Goal: Communication & Community: Participate in discussion

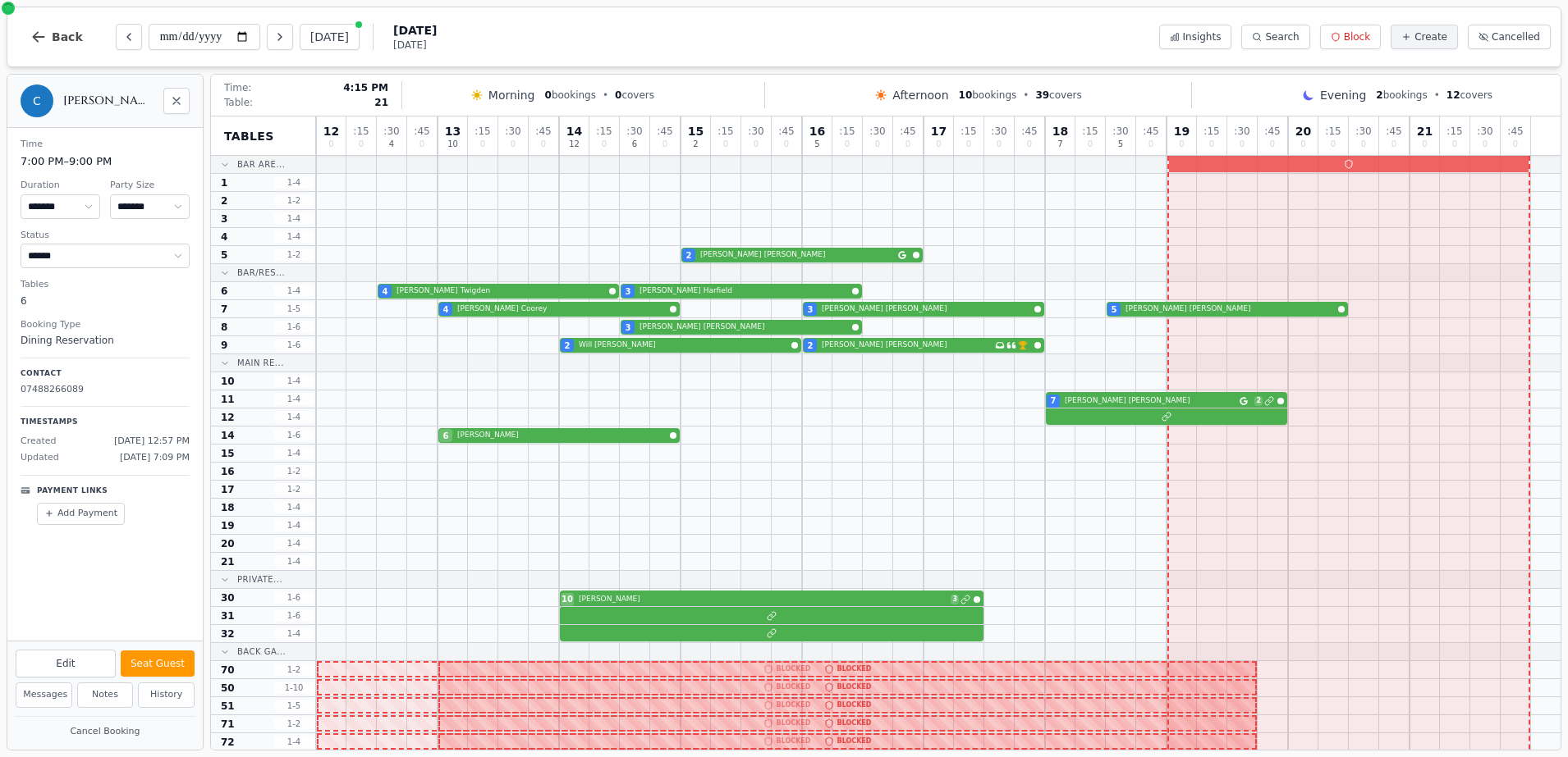
select select "****"
click at [1097, 407] on div "7 [PERSON_NAME] 2" at bounding box center [938, 399] width 1244 height 18
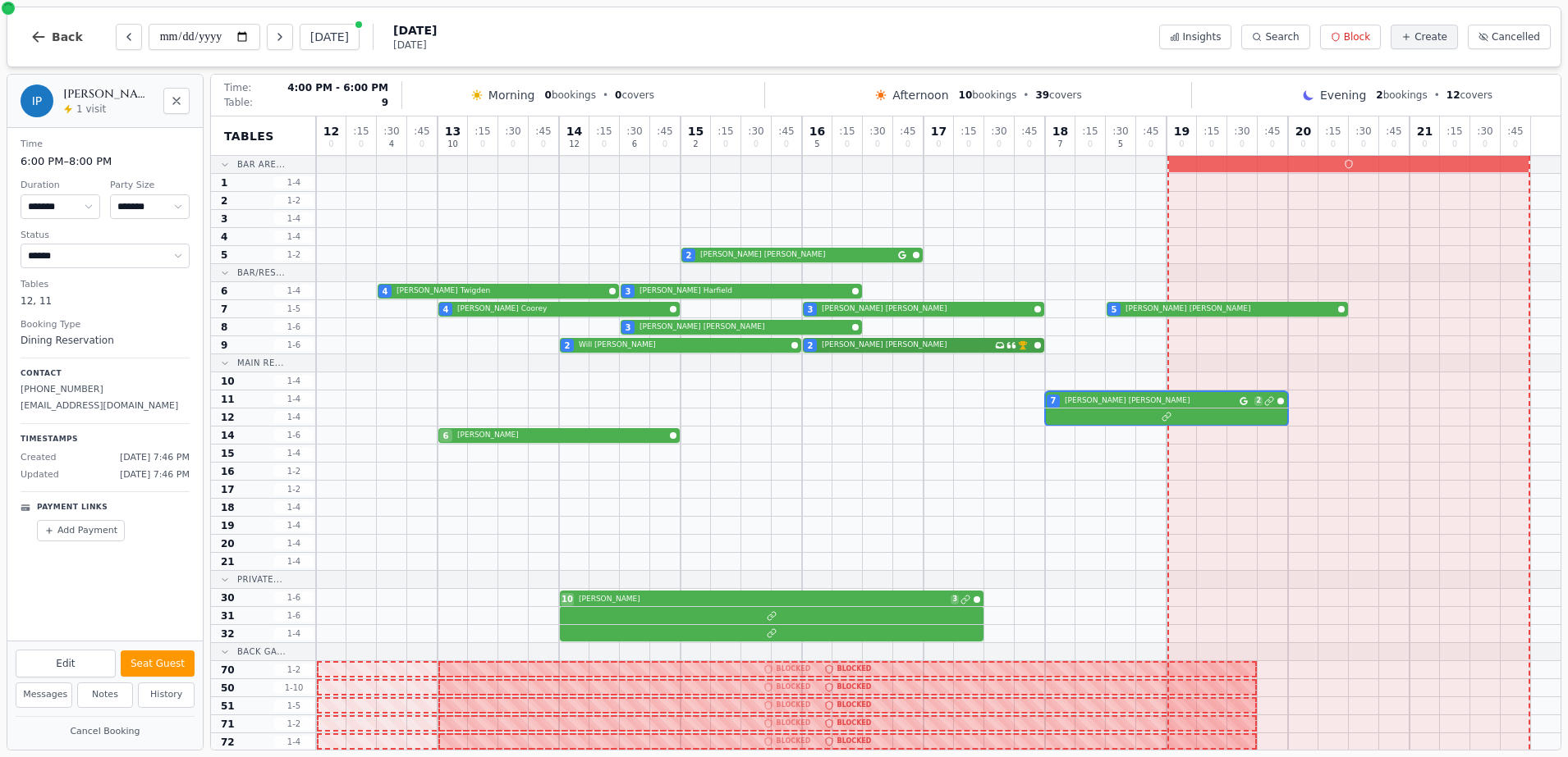
click at [847, 343] on div "2 [PERSON_NAME] 2 [PERSON_NAME] Has conversation thread VIP customer (5 visits)" at bounding box center [938, 345] width 1244 height 18
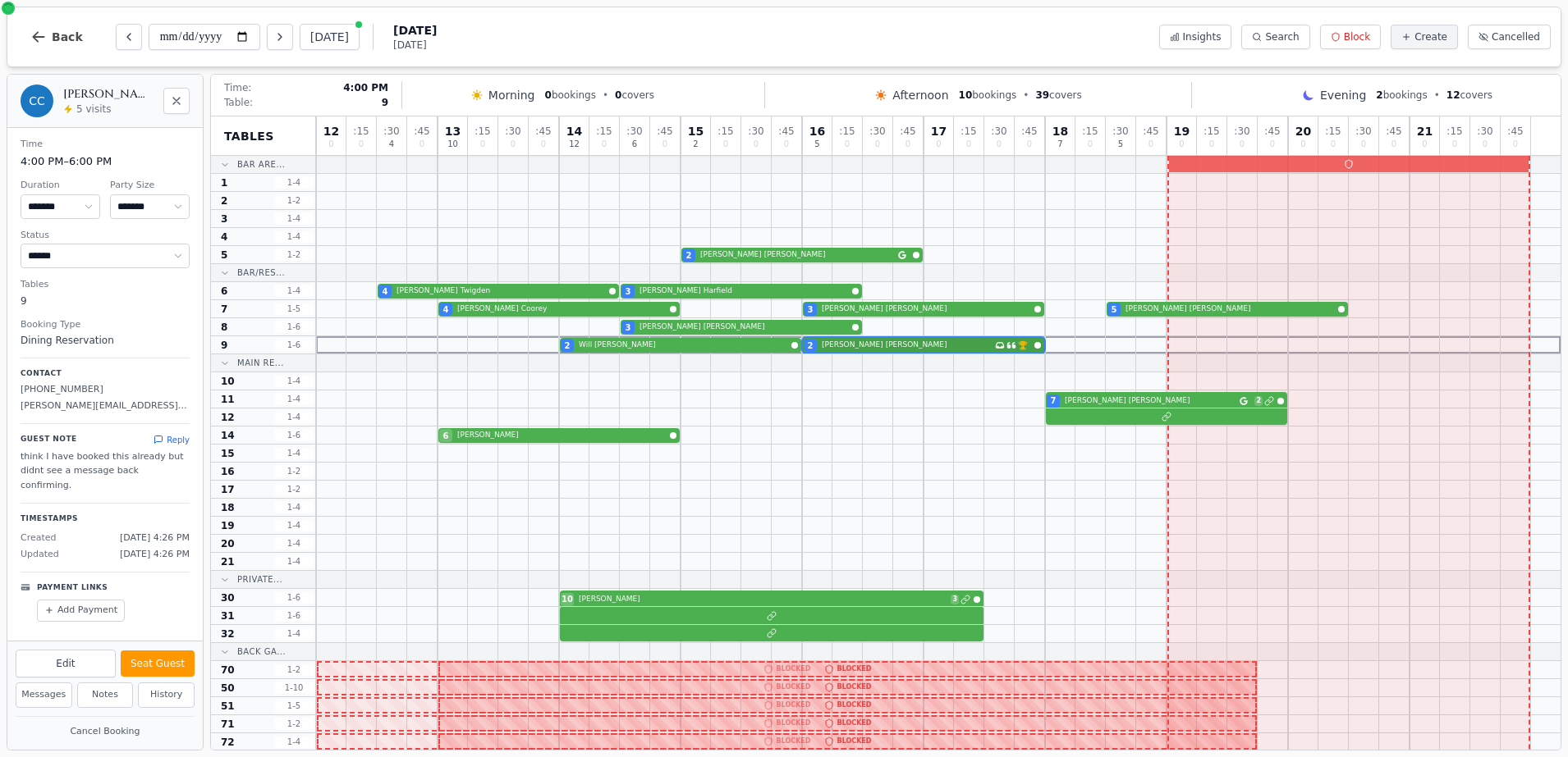
select select "*"
click at [35, 697] on button "Messages" at bounding box center [44, 695] width 57 height 26
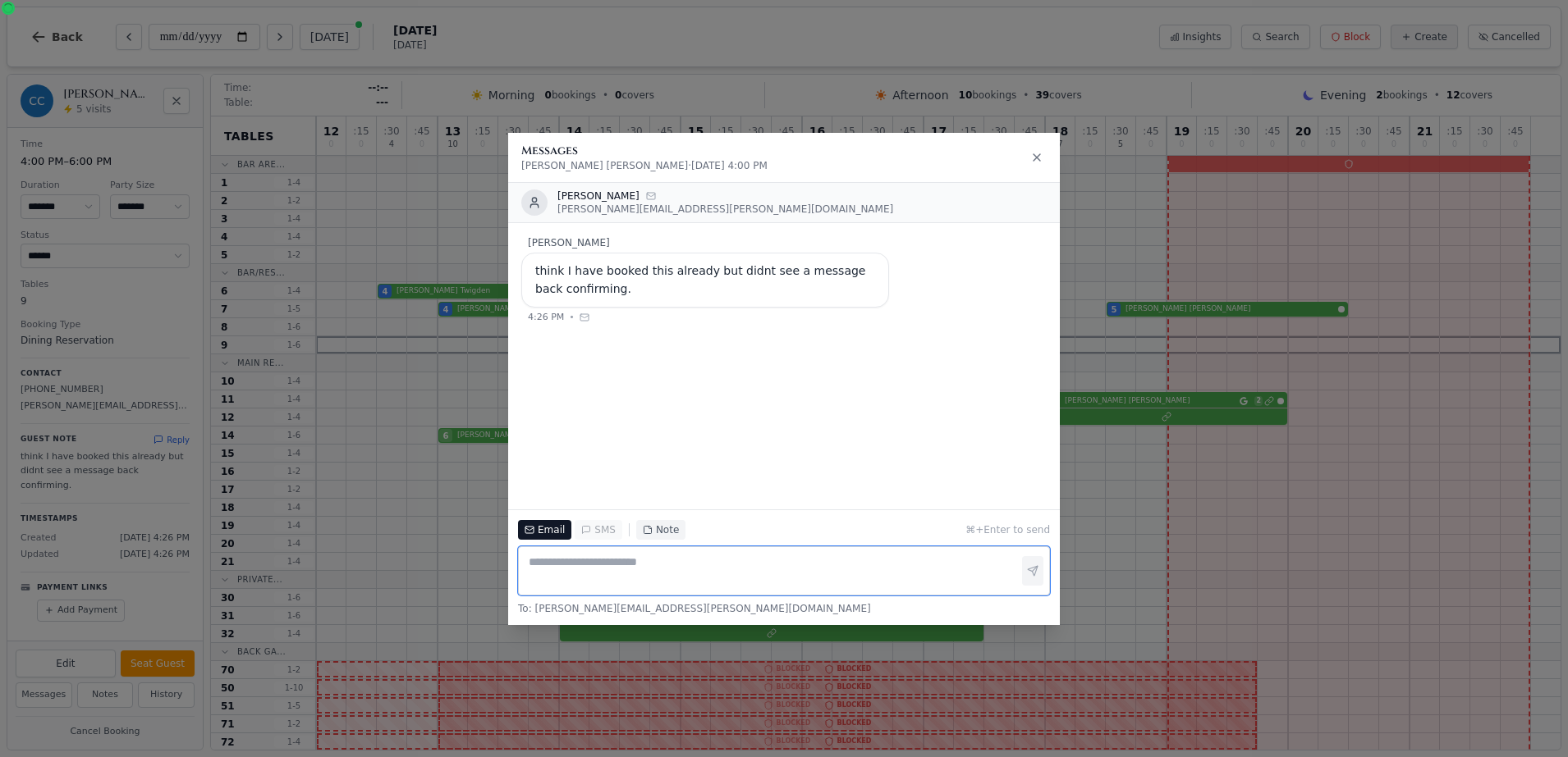
click at [607, 561] on textarea at bounding box center [783, 571] width 532 height 49
type textarea "**********"
click at [1040, 572] on button "button" at bounding box center [1032, 572] width 21 height 29
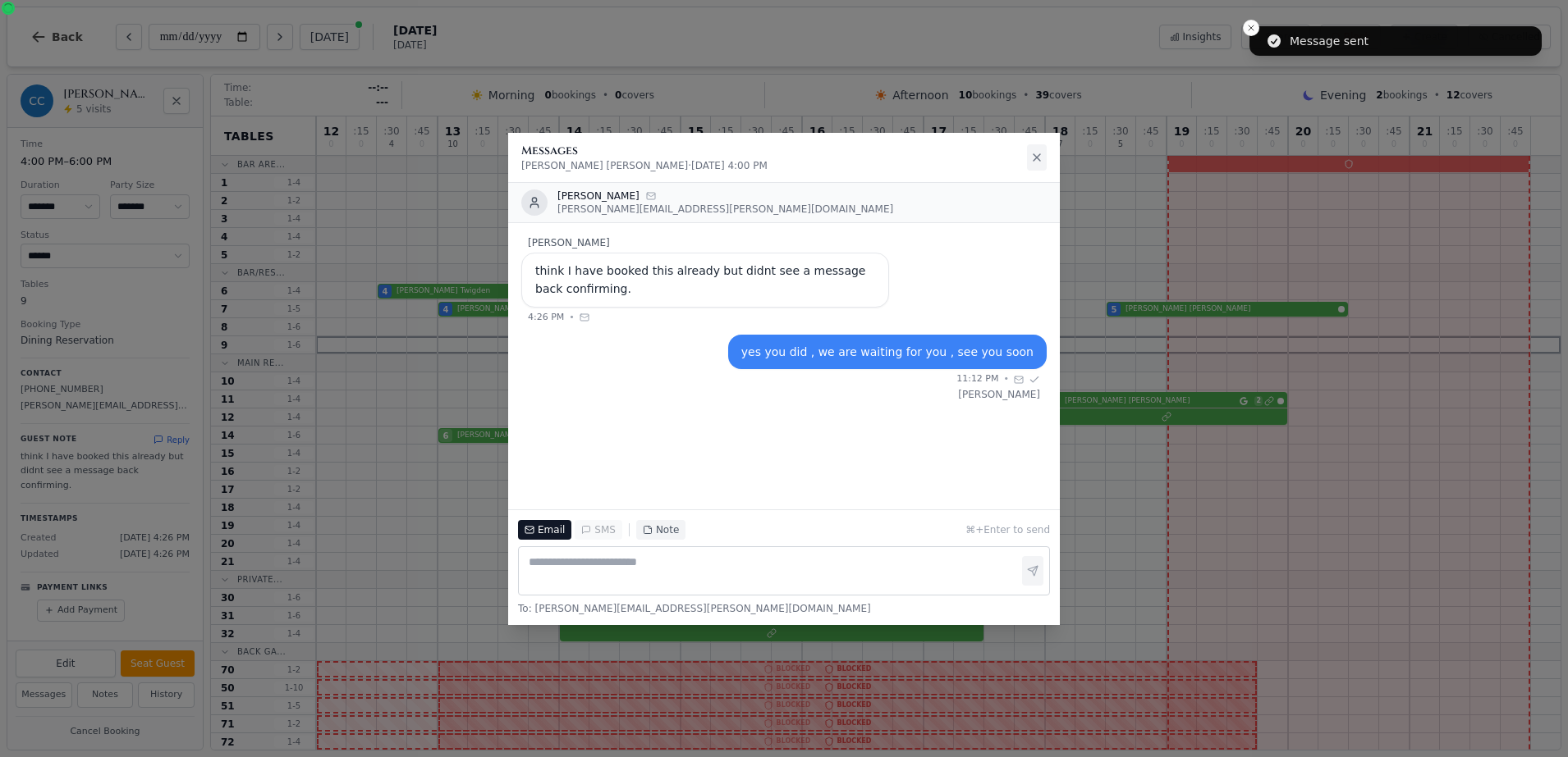
click at [1036, 160] on icon at bounding box center [1036, 157] width 13 height 13
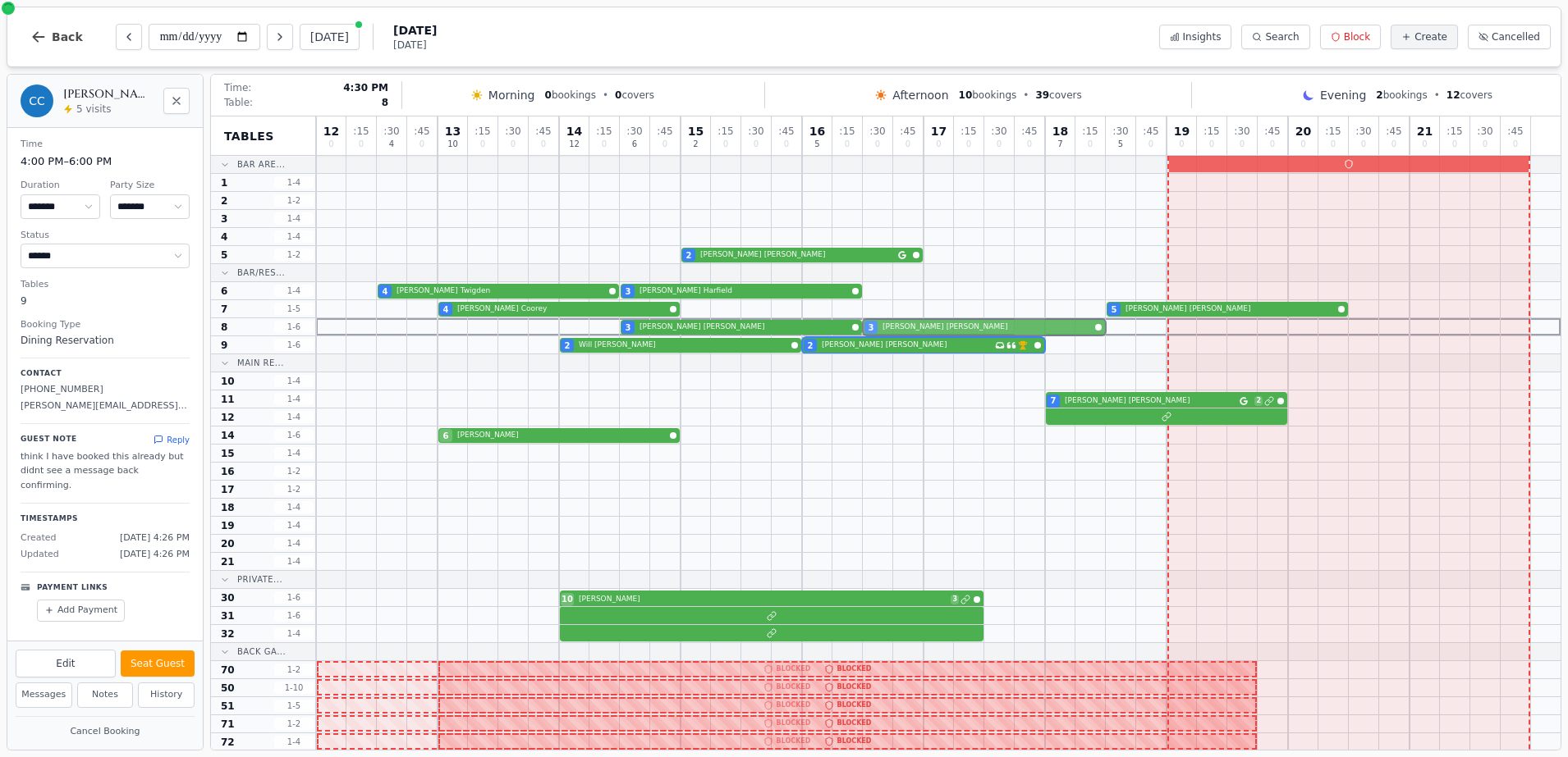
drag, startPoint x: 962, startPoint y: 308, endPoint x: 1021, endPoint y: 319, distance: 60.0
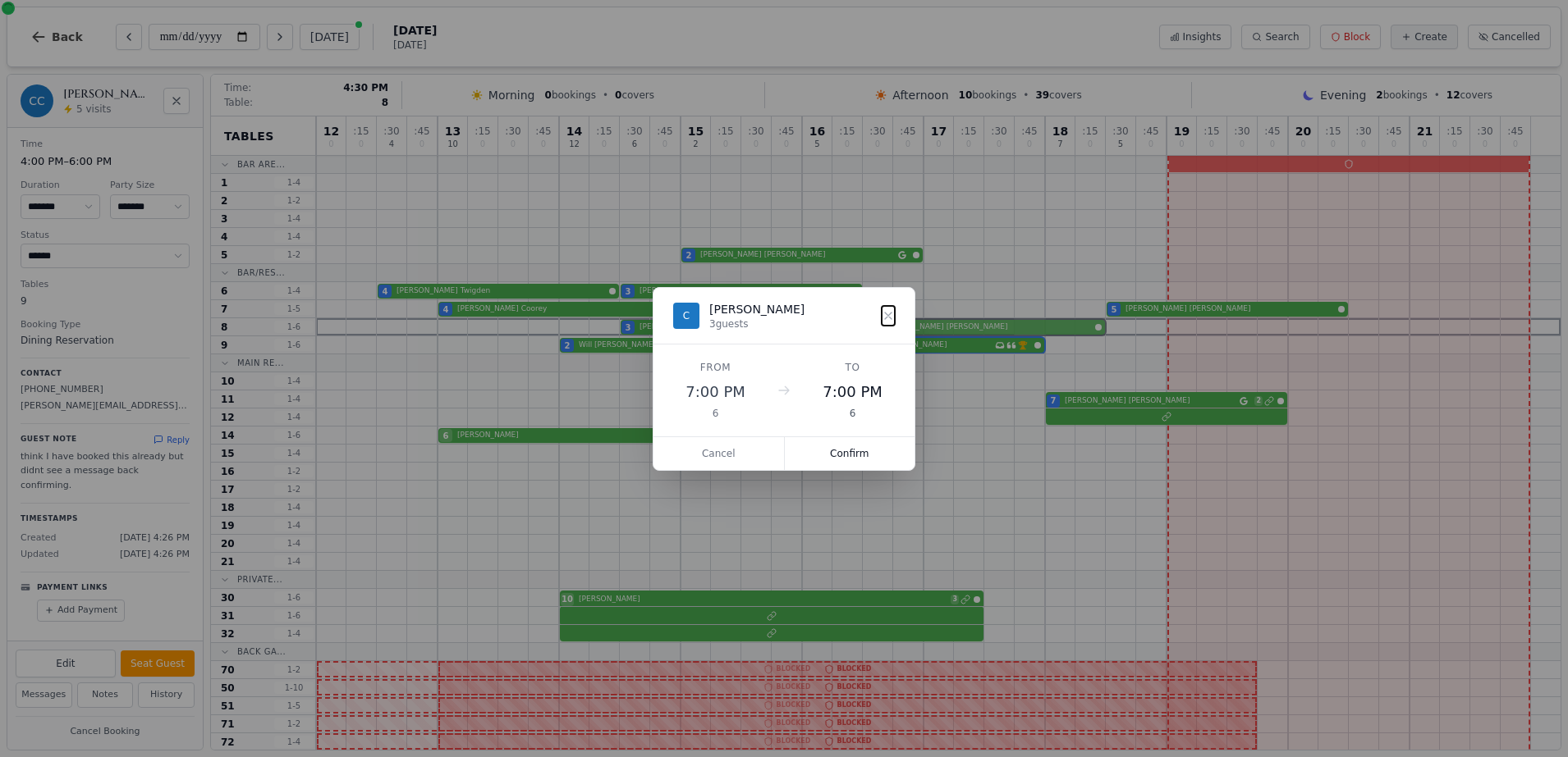
click at [1021, 319] on div "12 0 : 15 0 : 30 4 : 45 0 13 10 : 15 0 : 30 0 : 45 0 14 12 : 15 0 : 30 6 : 45 0…" at bounding box center [938, 597] width 1244 height 960
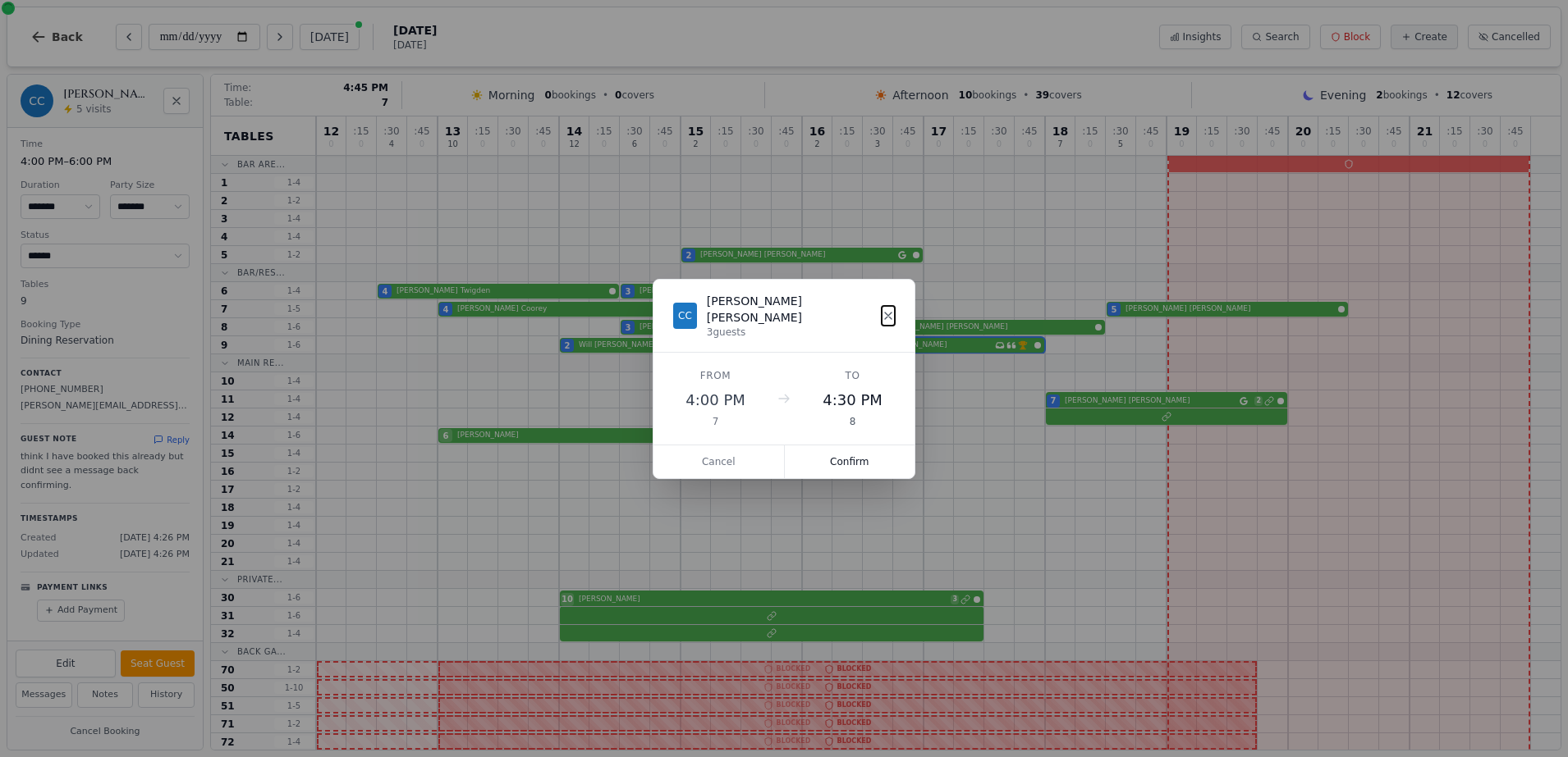
click at [893, 316] on icon at bounding box center [888, 315] width 13 height 13
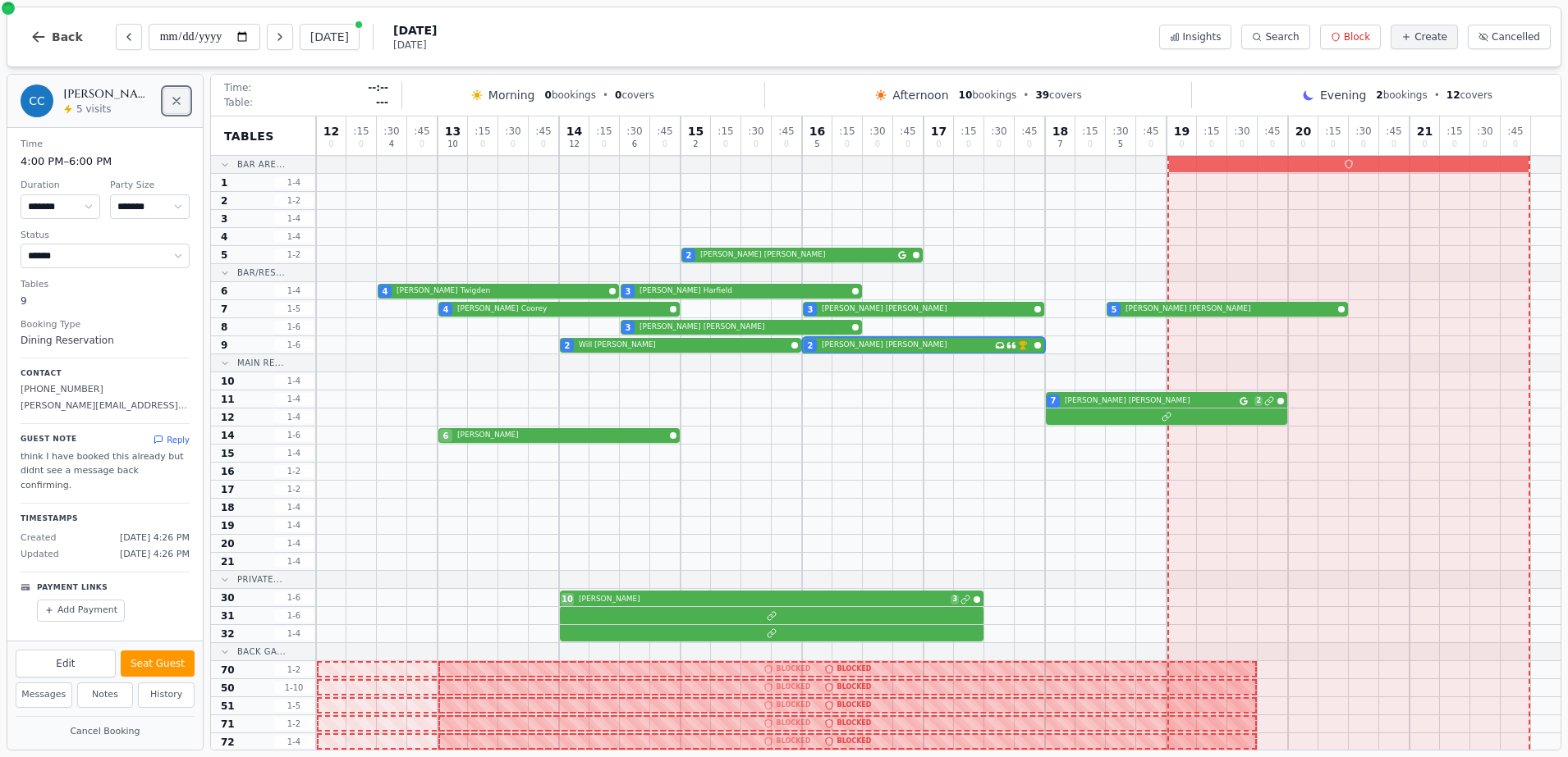
click at [173, 97] on icon "Close" at bounding box center [176, 100] width 13 height 13
